Goal: Information Seeking & Learning: Check status

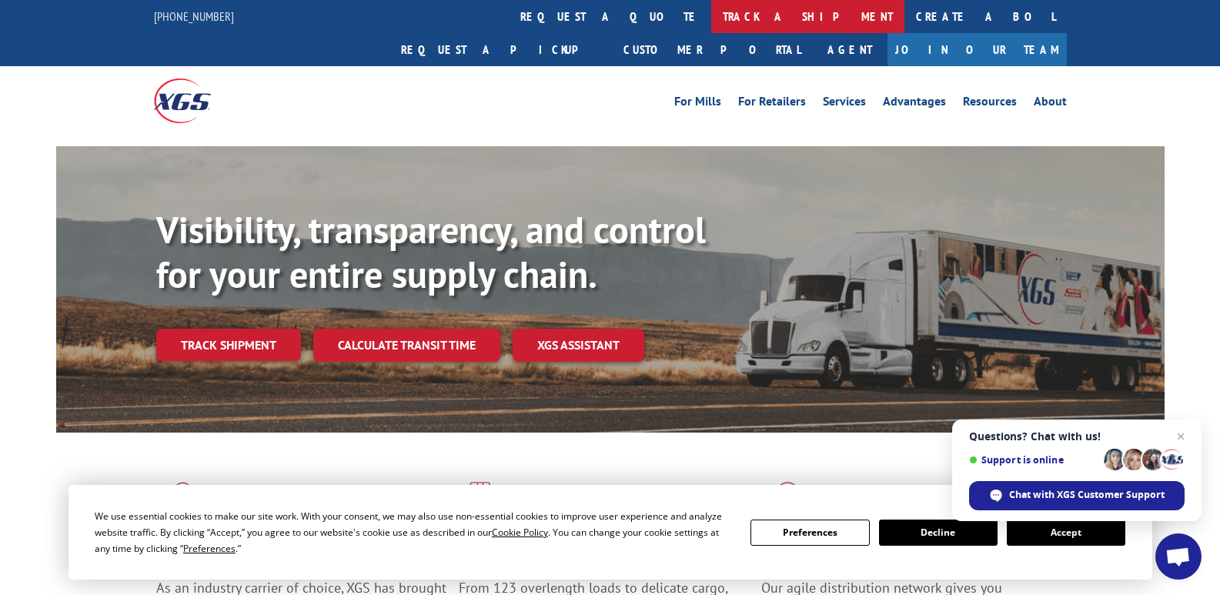
click at [711, 21] on link "track a shipment" at bounding box center [807, 16] width 193 height 33
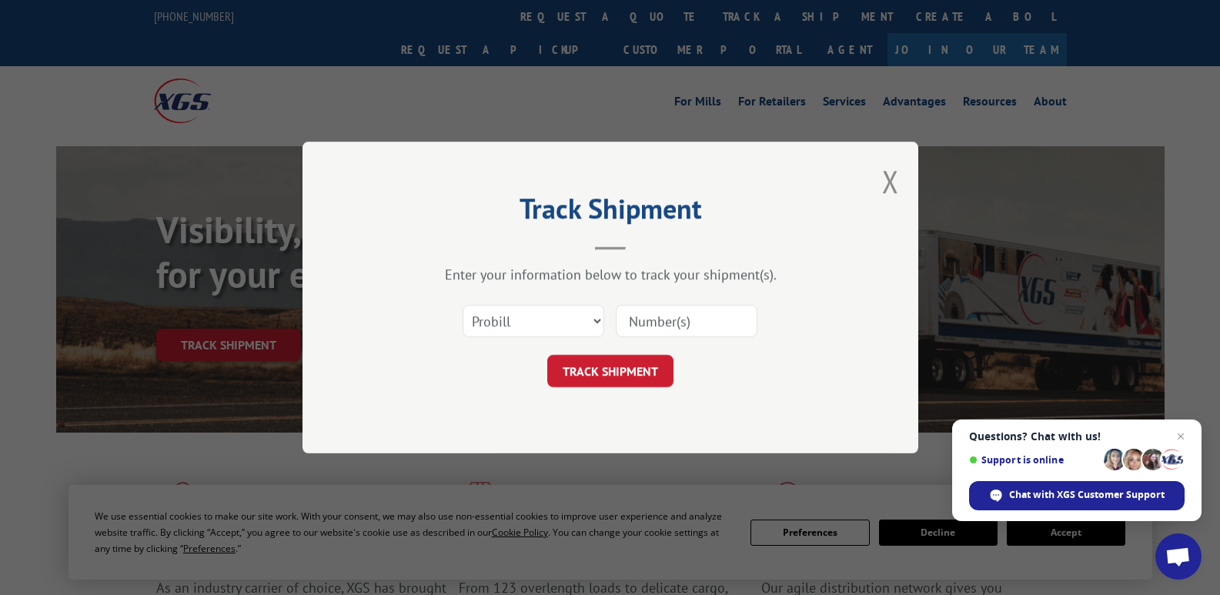
click at [638, 326] on input at bounding box center [687, 321] width 142 height 32
paste input "16584606"
type input "16584606"
click at [601, 372] on button "TRACK SHIPMENT" at bounding box center [610, 371] width 126 height 32
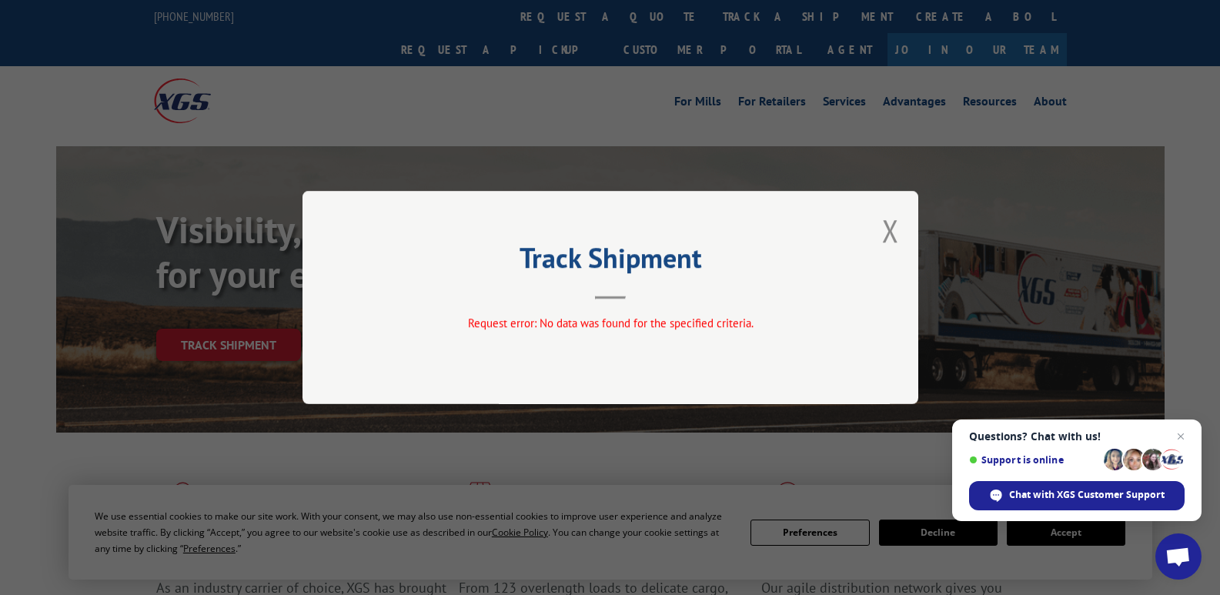
click at [896, 236] on button "Close modal" at bounding box center [890, 230] width 17 height 41
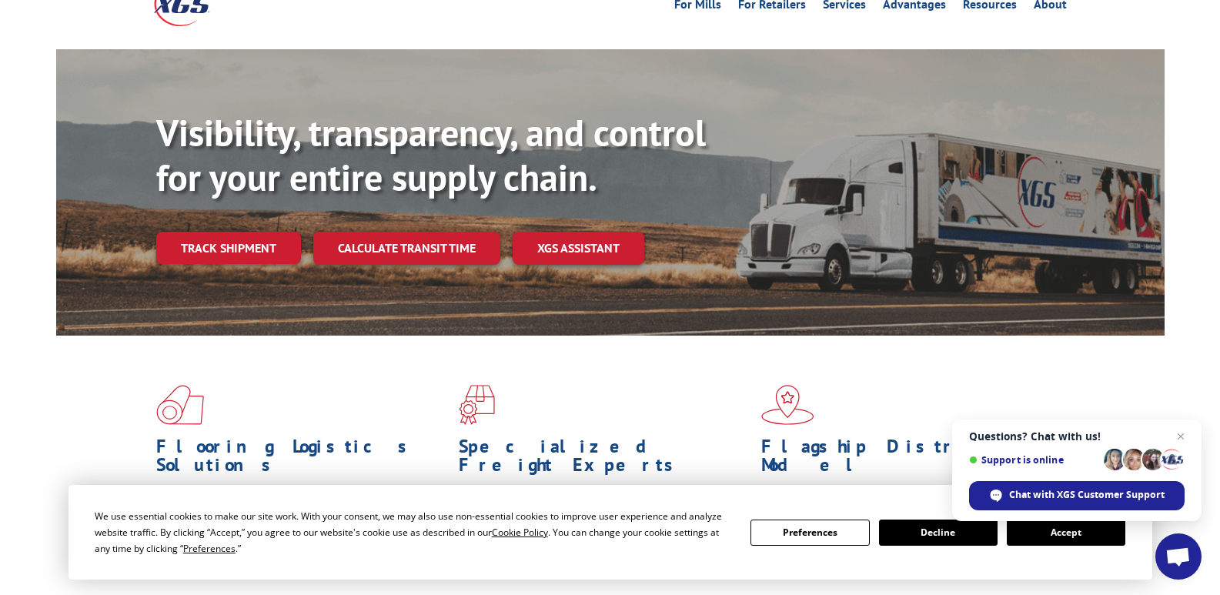
scroll to position [231, 0]
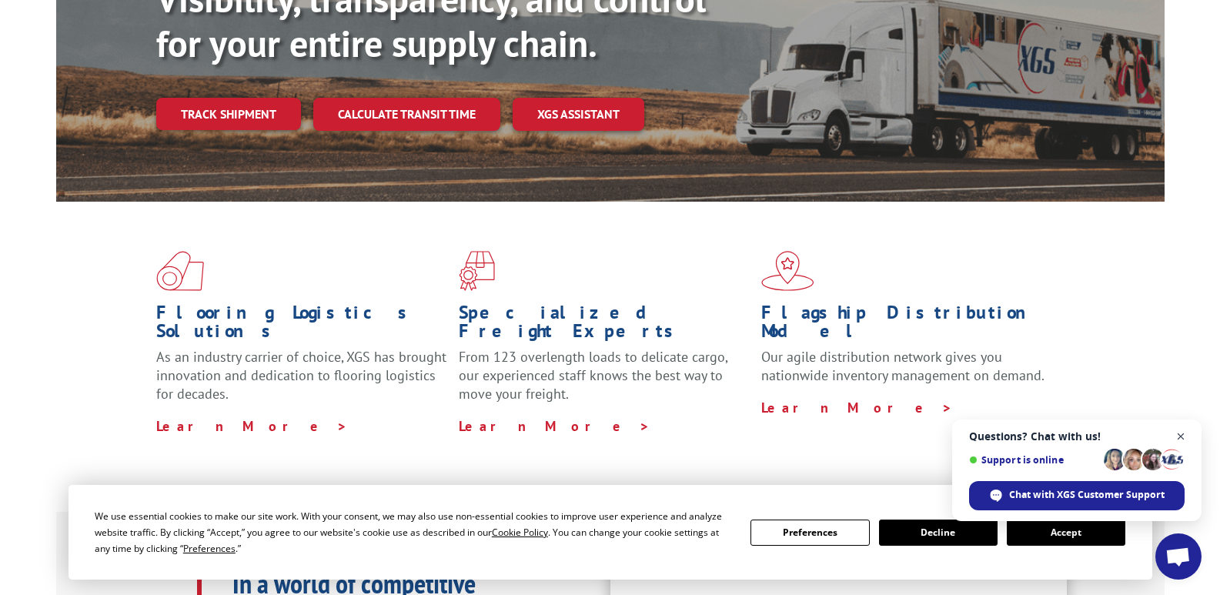
click at [1178, 436] on span "Close chat" at bounding box center [1180, 436] width 19 height 19
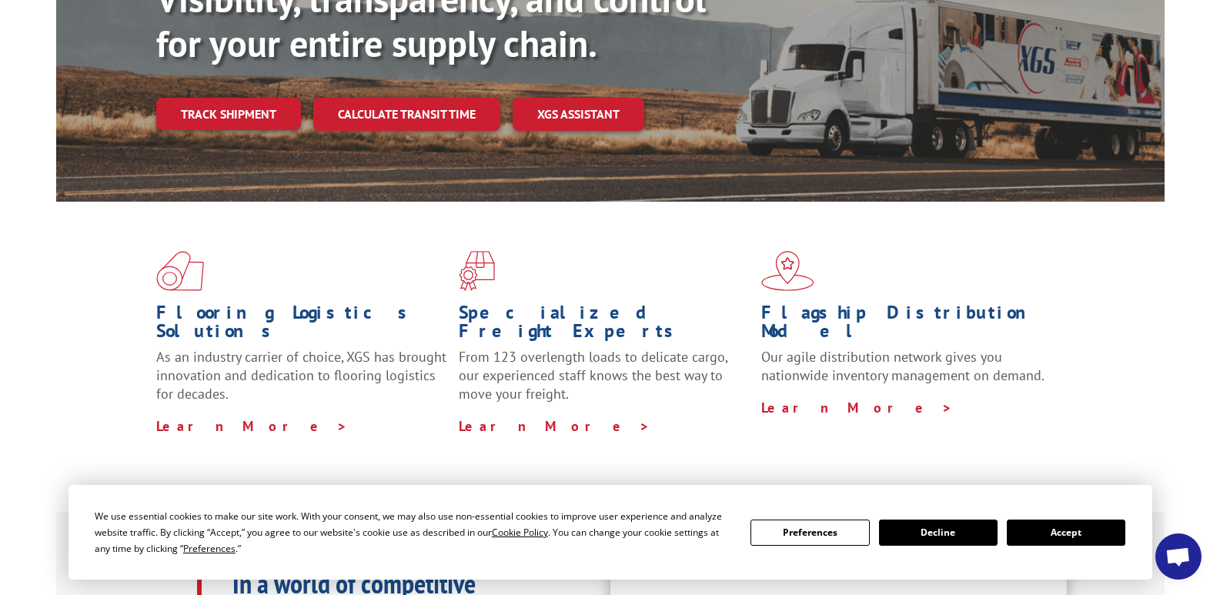
click at [929, 540] on button "Decline" at bounding box center [938, 532] width 119 height 26
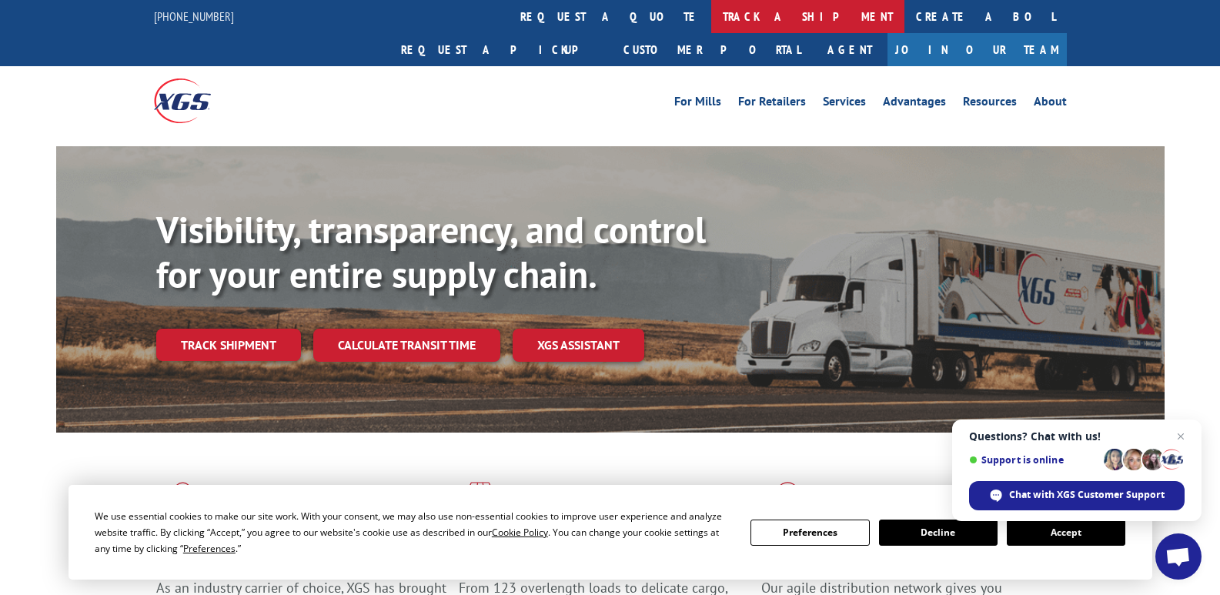
click at [711, 15] on link "track a shipment" at bounding box center [807, 16] width 193 height 33
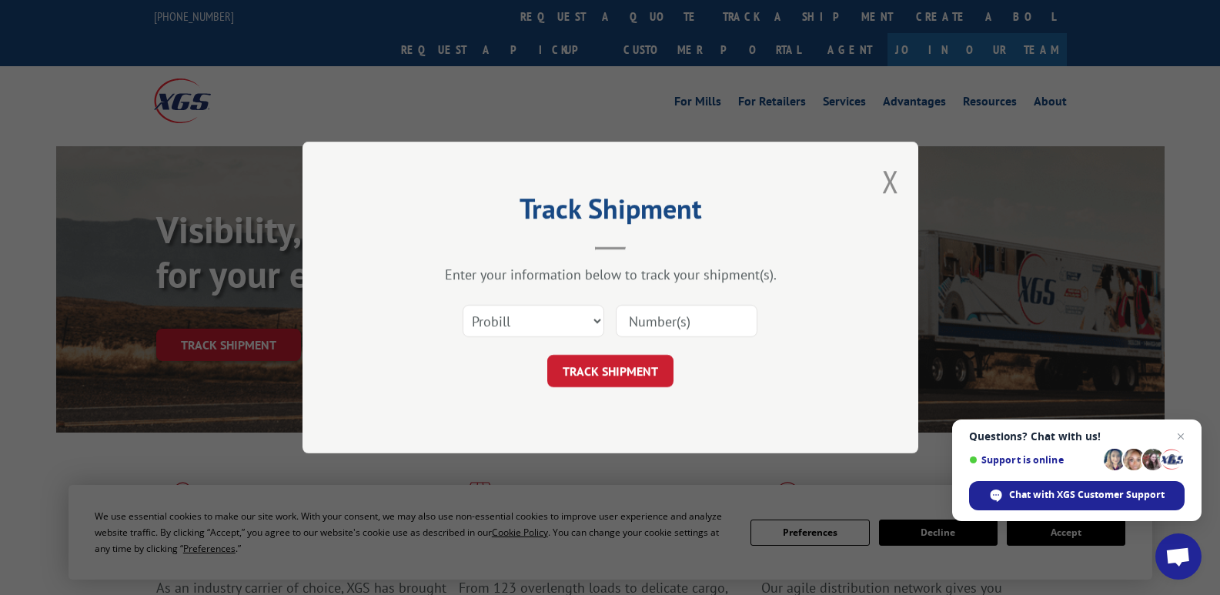
click at [643, 326] on input at bounding box center [687, 321] width 142 height 32
click at [643, 321] on input at bounding box center [687, 321] width 142 height 32
type input "16584606"
click at [616, 369] on button "TRACK SHIPMENT" at bounding box center [610, 371] width 126 height 32
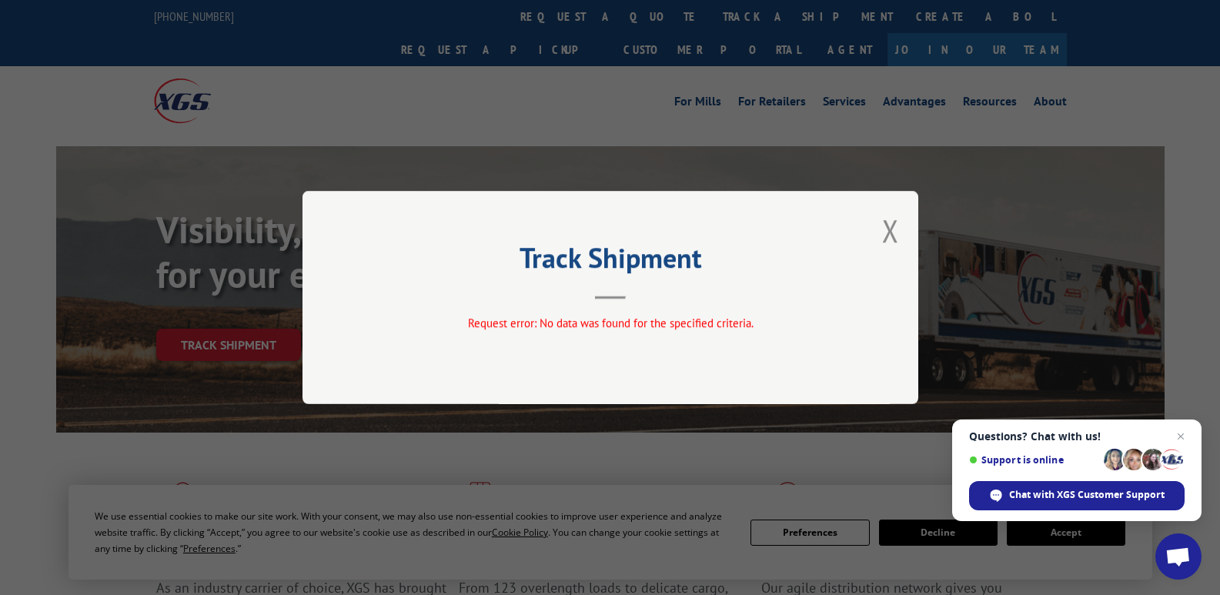
click at [877, 232] on div "Track Shipment Request error: No data was found for the specified criteria." at bounding box center [610, 297] width 616 height 213
click at [898, 225] on button "Close modal" at bounding box center [890, 230] width 17 height 41
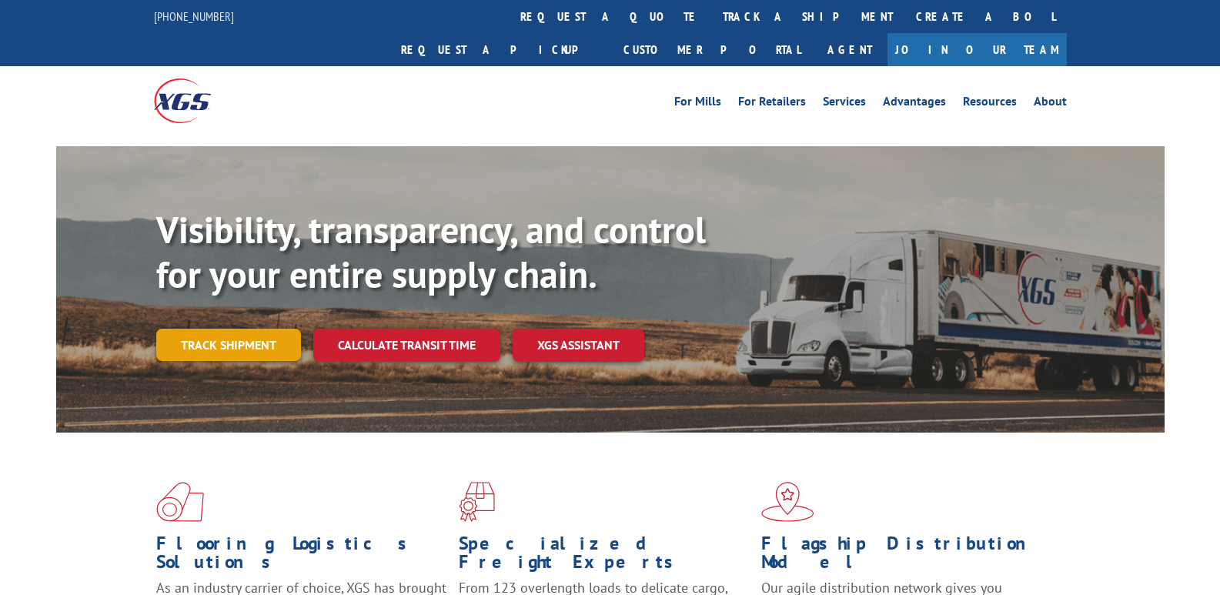
click at [228, 329] on link "Track shipment" at bounding box center [228, 345] width 145 height 32
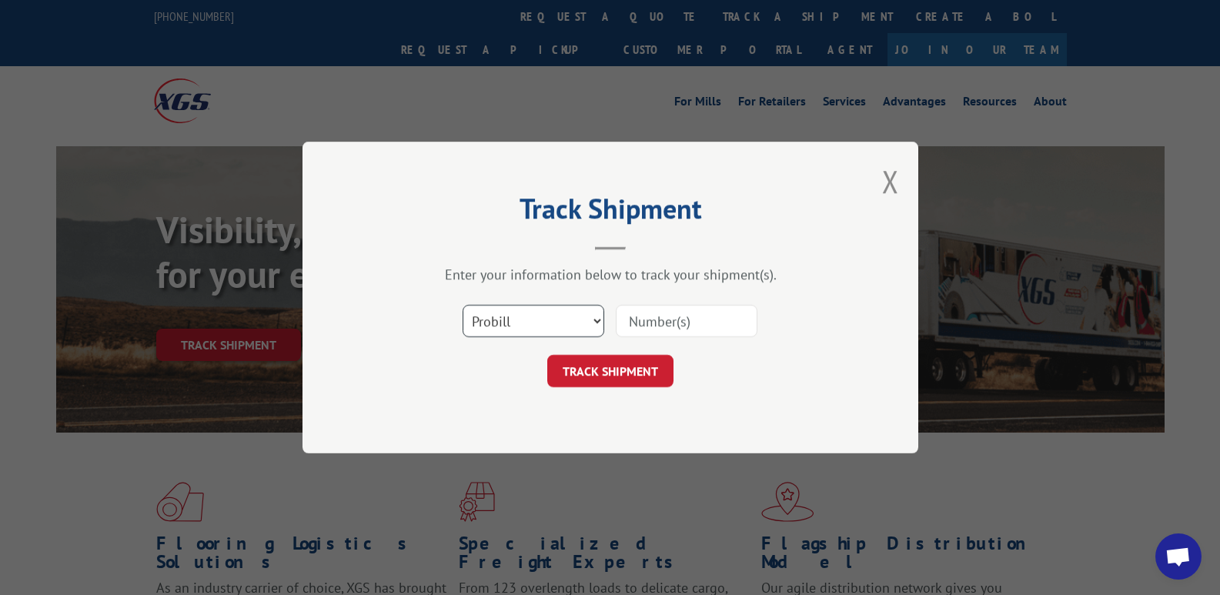
click at [593, 326] on select "Select category... Probill BOL PO" at bounding box center [534, 321] width 142 height 32
click at [643, 322] on input at bounding box center [687, 321] width 142 height 32
type input "16584606"
click at [584, 382] on button "TRACK SHIPMENT" at bounding box center [610, 371] width 126 height 32
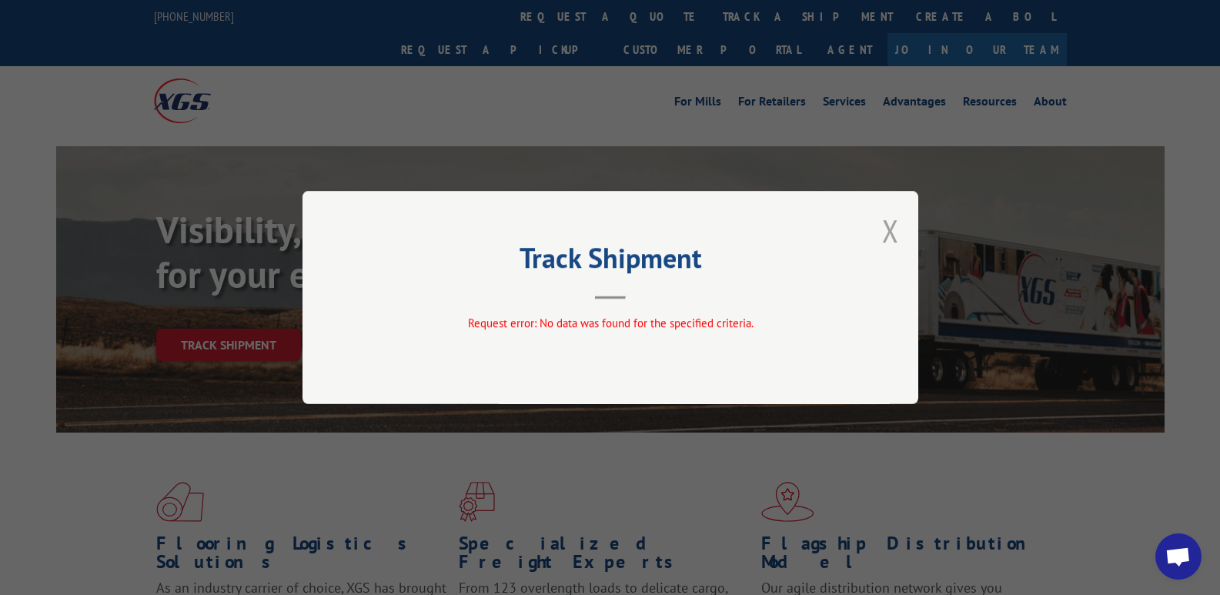
click at [885, 235] on button "Close modal" at bounding box center [890, 230] width 17 height 41
